Goal: Transaction & Acquisition: Purchase product/service

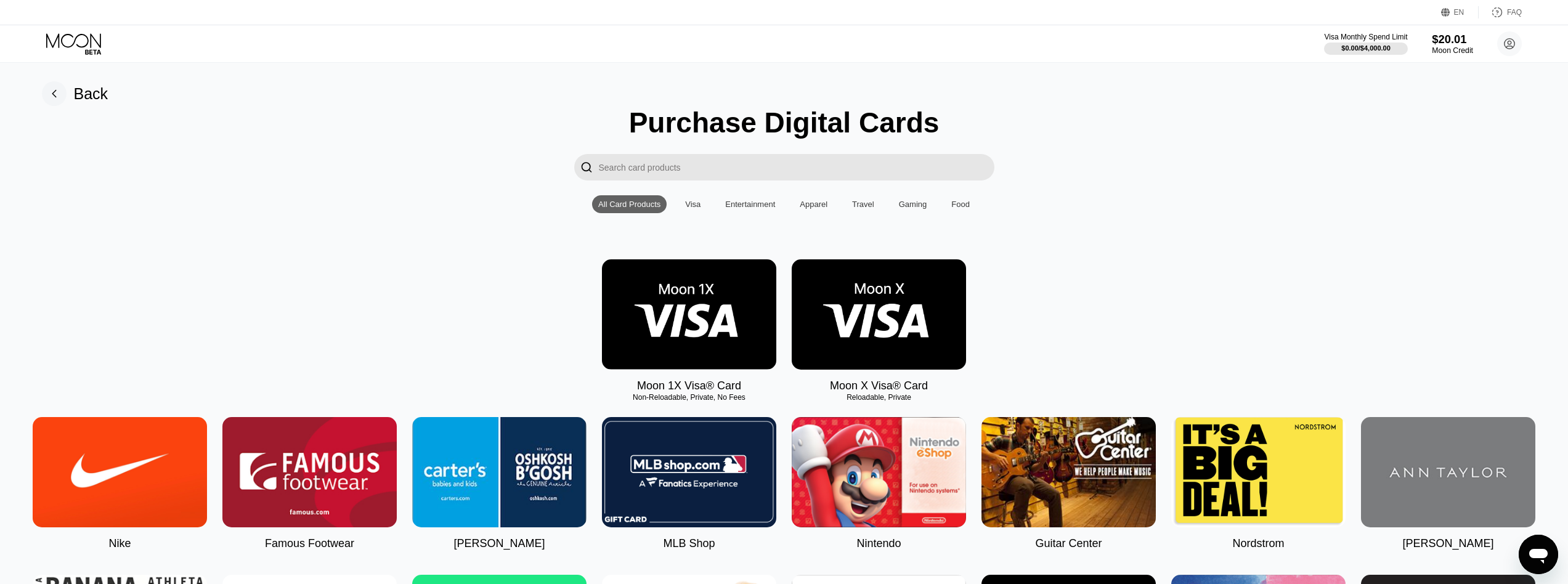
click at [1451, 45] on div "$20.01" at bounding box center [1453, 39] width 41 height 13
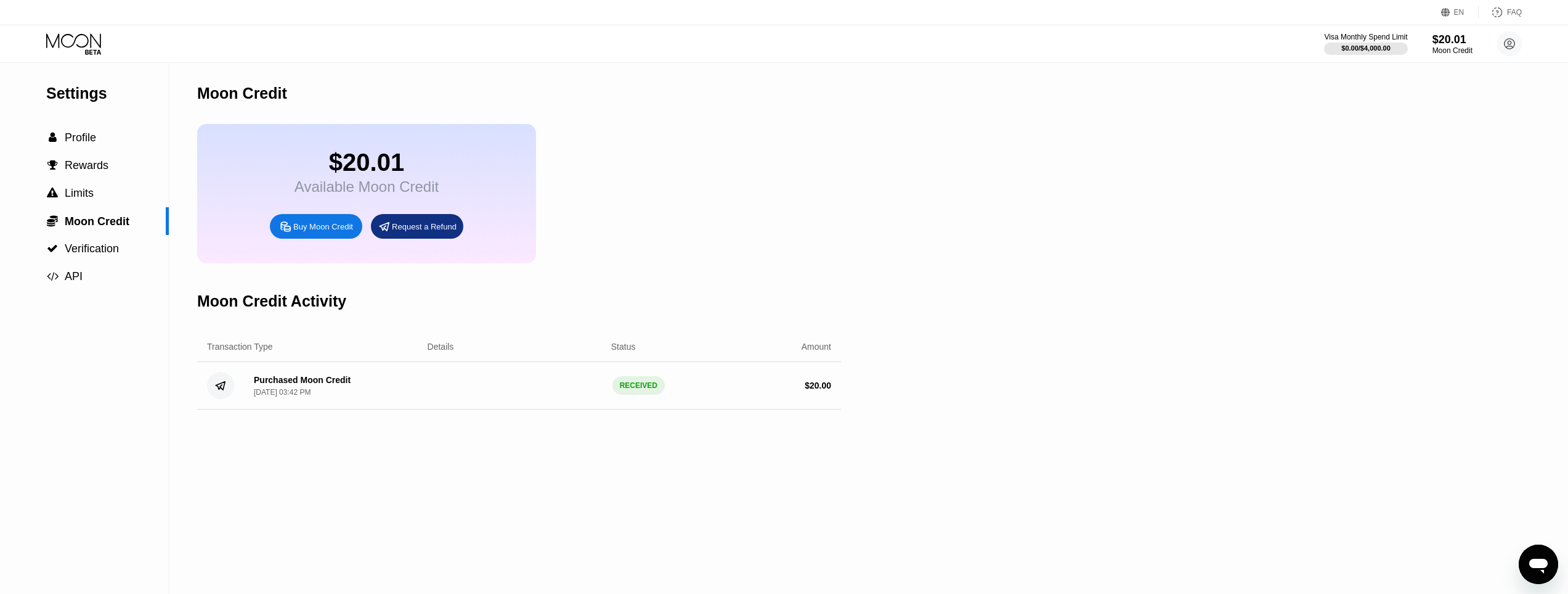
click at [319, 232] on div "Buy Moon Credit" at bounding box center [323, 227] width 60 height 10
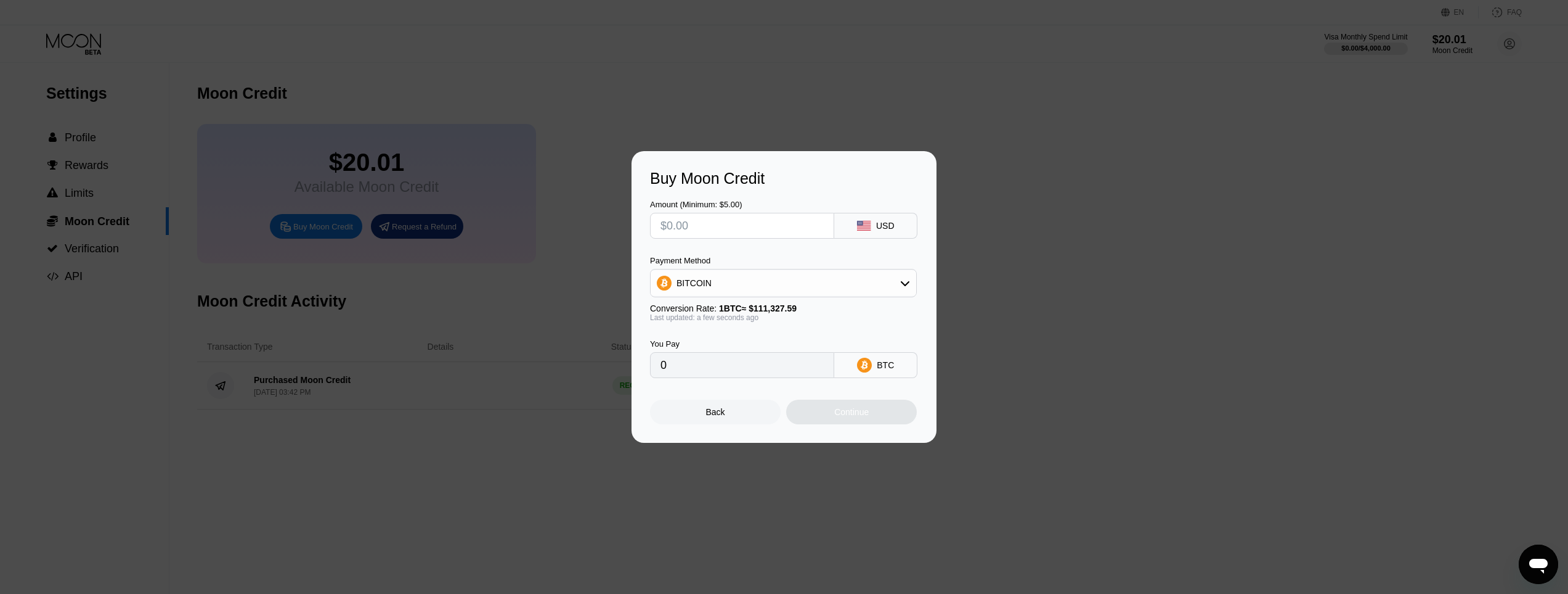
click at [724, 225] on input "text" at bounding box center [742, 226] width 163 height 25
type input "$1"
type input "0.00000899"
type input "$1"
click at [820, 195] on div "Amount (Minimum: $5.00) $1 USD" at bounding box center [784, 213] width 268 height 51
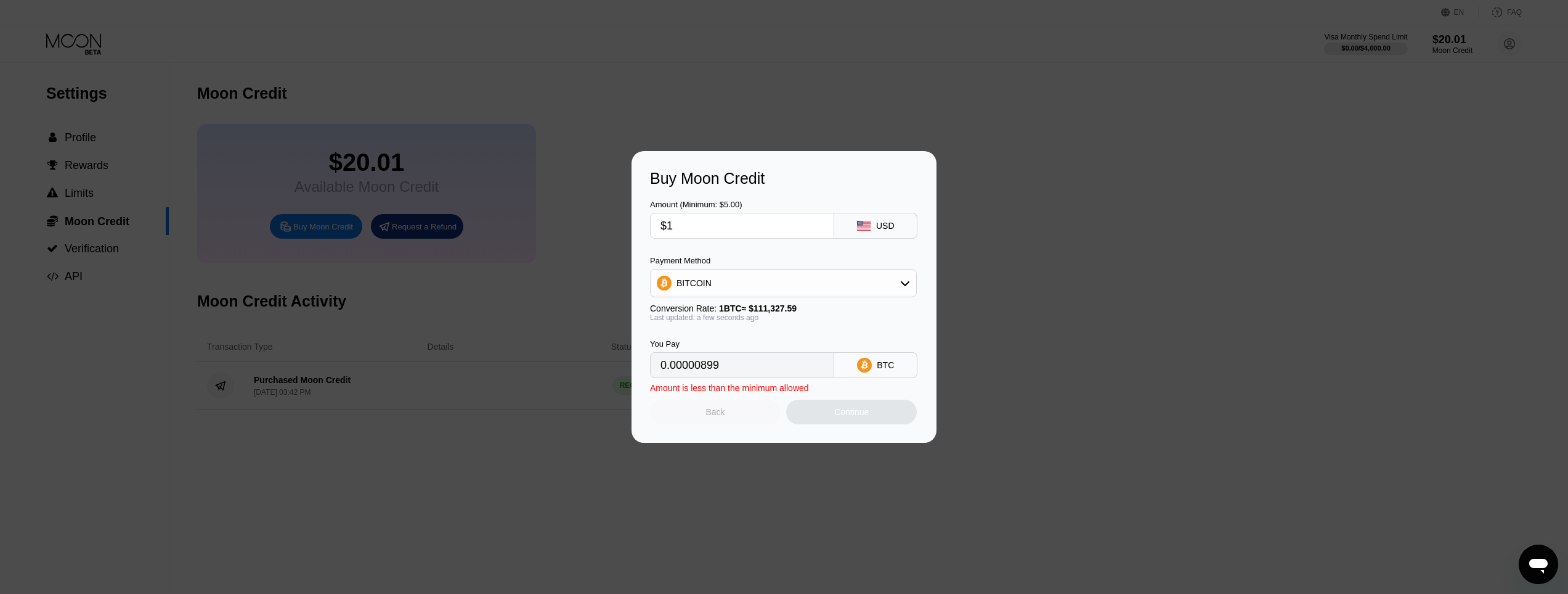
click at [707, 417] on div "Back" at bounding box center [716, 411] width 19 height 10
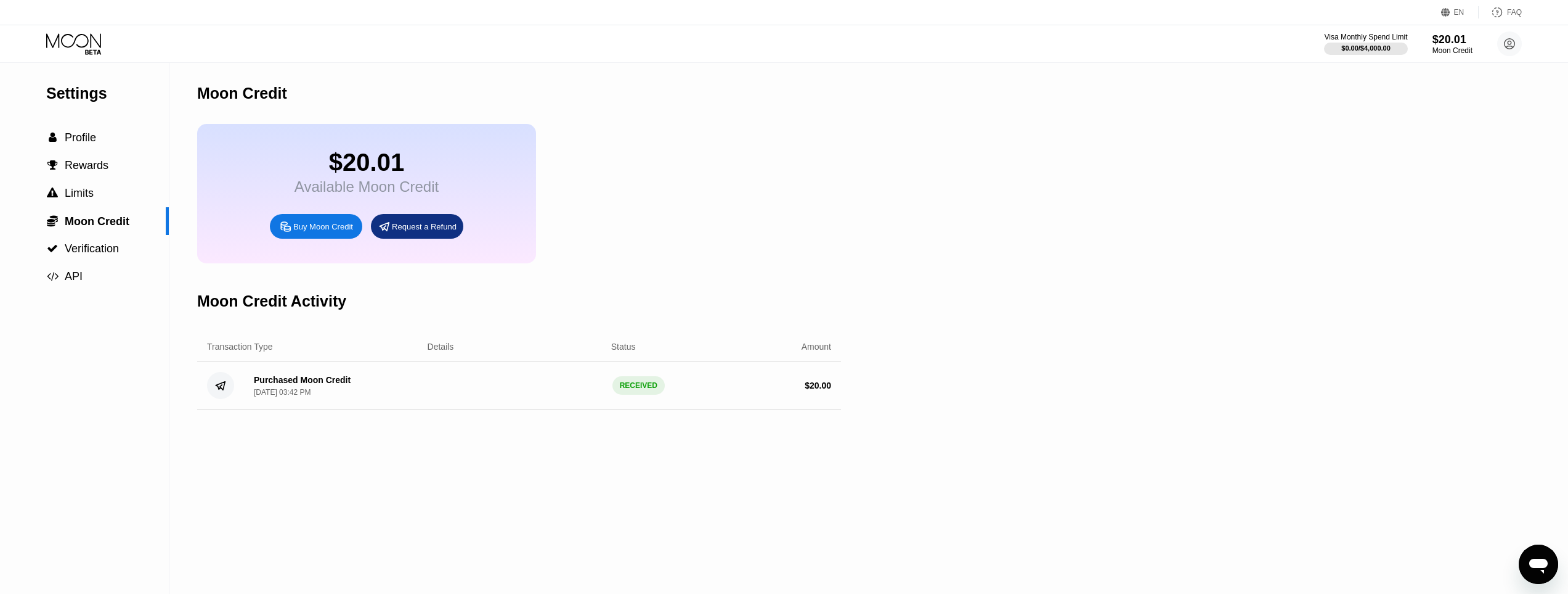
click at [1186, 273] on div "Settings  Profile  Rewards  Limits  Moon Credit  Verification  API Moon C…" at bounding box center [784, 328] width 1568 height 531
